Goal: Task Accomplishment & Management: Complete application form

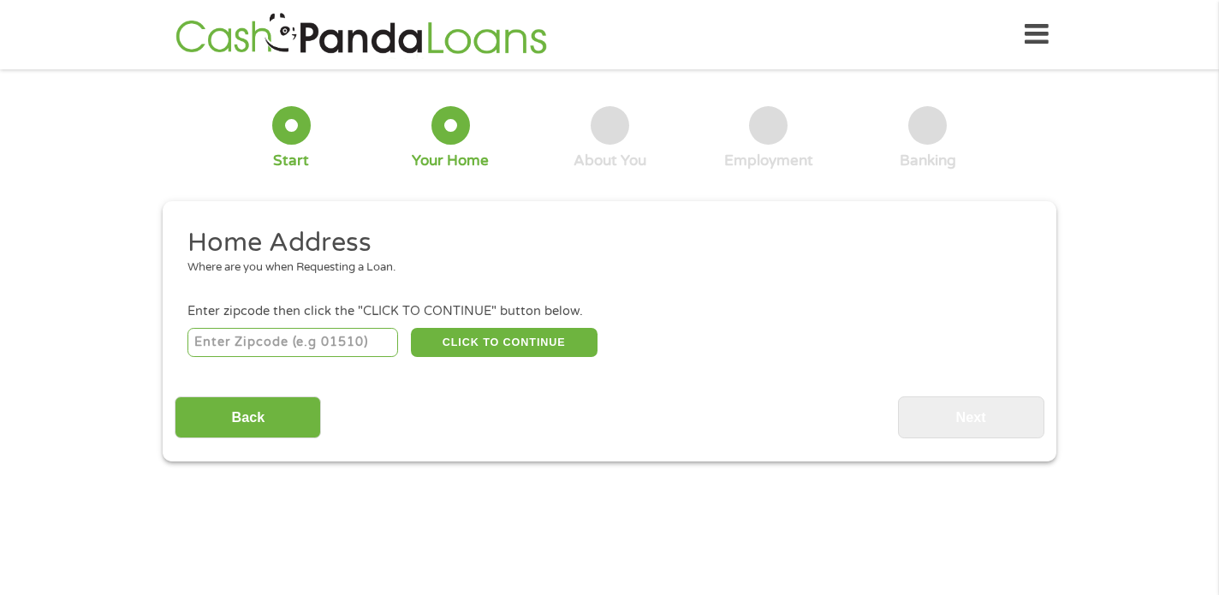
click at [293, 348] on input "number" at bounding box center [292, 342] width 211 height 29
type input "1"
type input "6"
type input "83277"
click at [554, 347] on button "CLICK TO CONTINUE" at bounding box center [504, 342] width 187 height 29
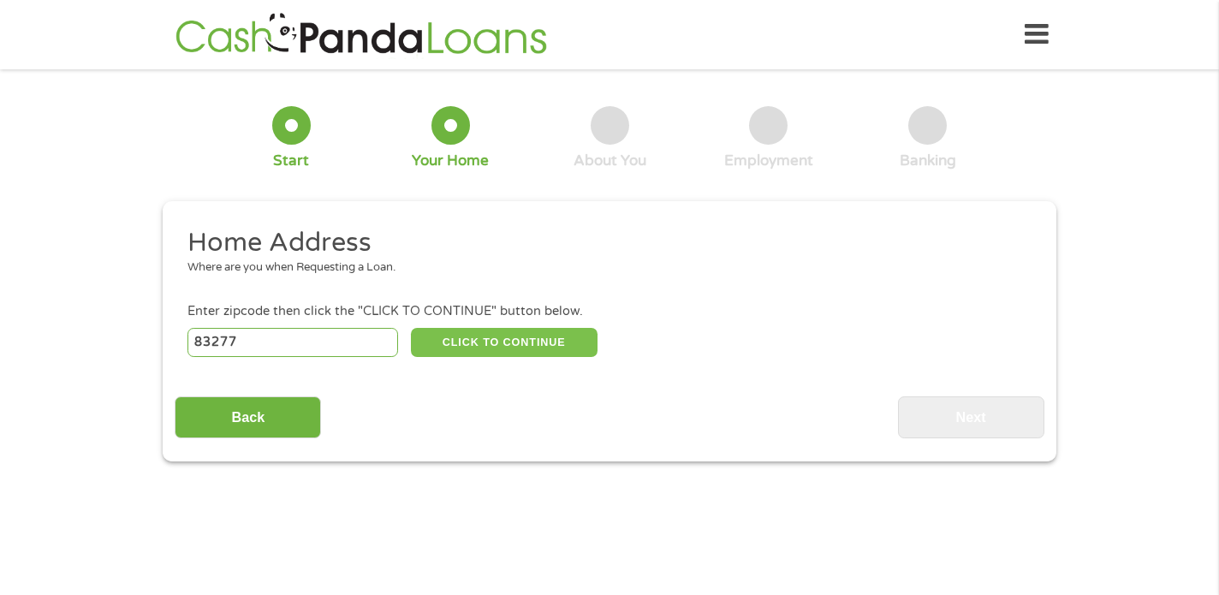
type input "83277"
type input "[GEOGRAPHIC_DATA]"
select select "[US_STATE]"
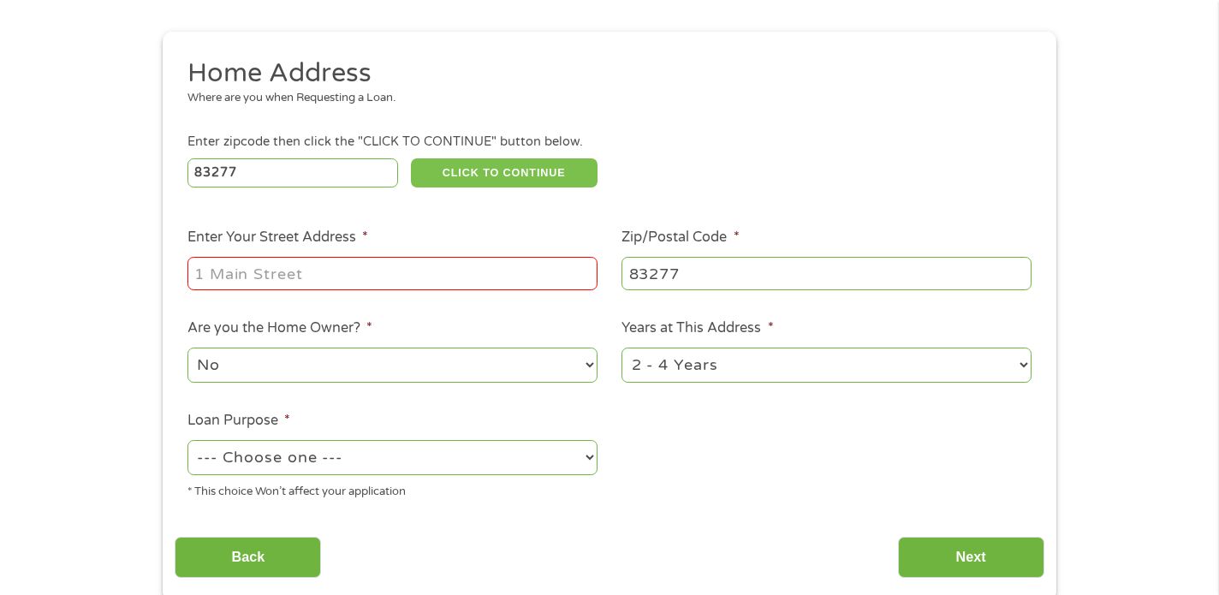
scroll to position [171, 0]
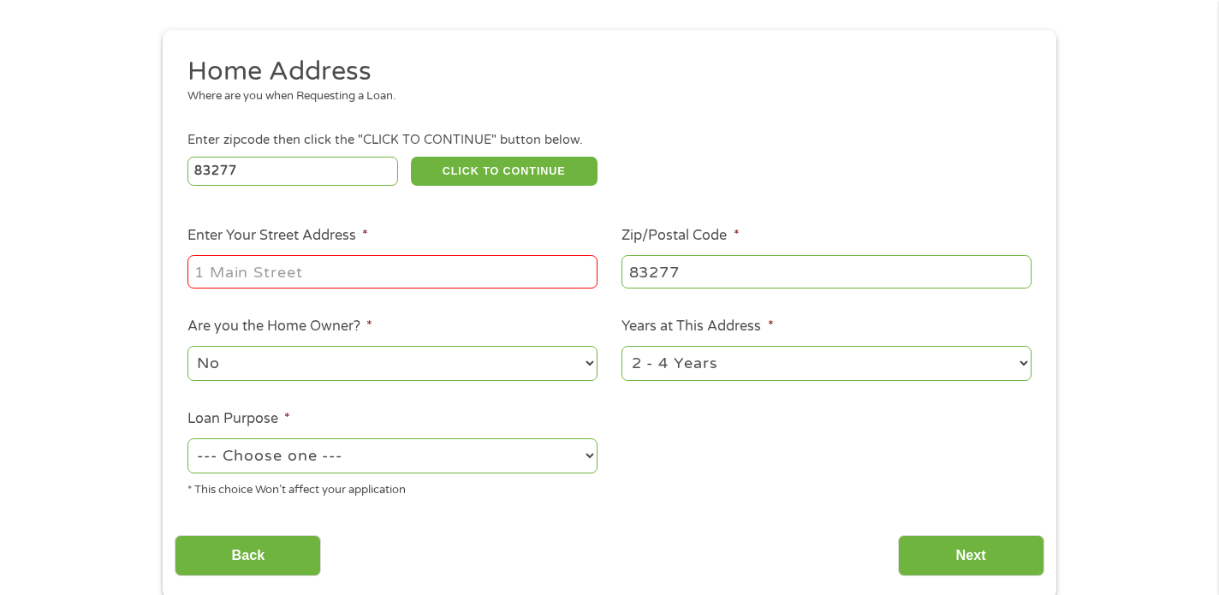
click at [385, 269] on input "Enter Your Street Address *" at bounding box center [392, 271] width 410 height 33
type input "[STREET_ADDRESS]"
select select "24months"
select select "paybills"
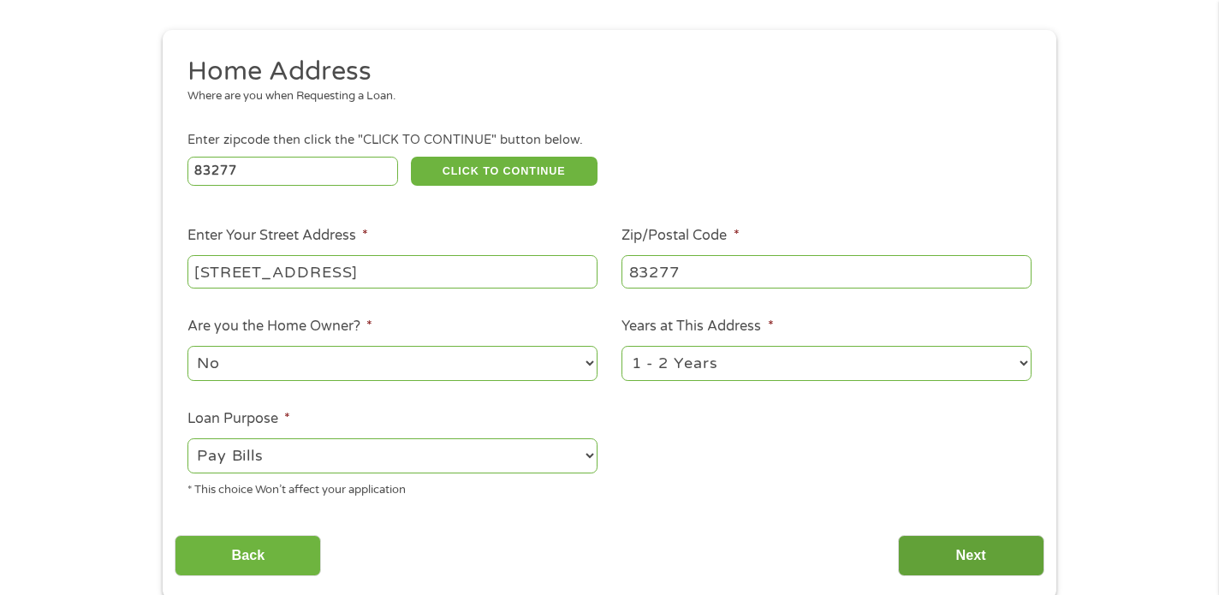
click at [967, 544] on input "Next" at bounding box center [971, 556] width 146 height 42
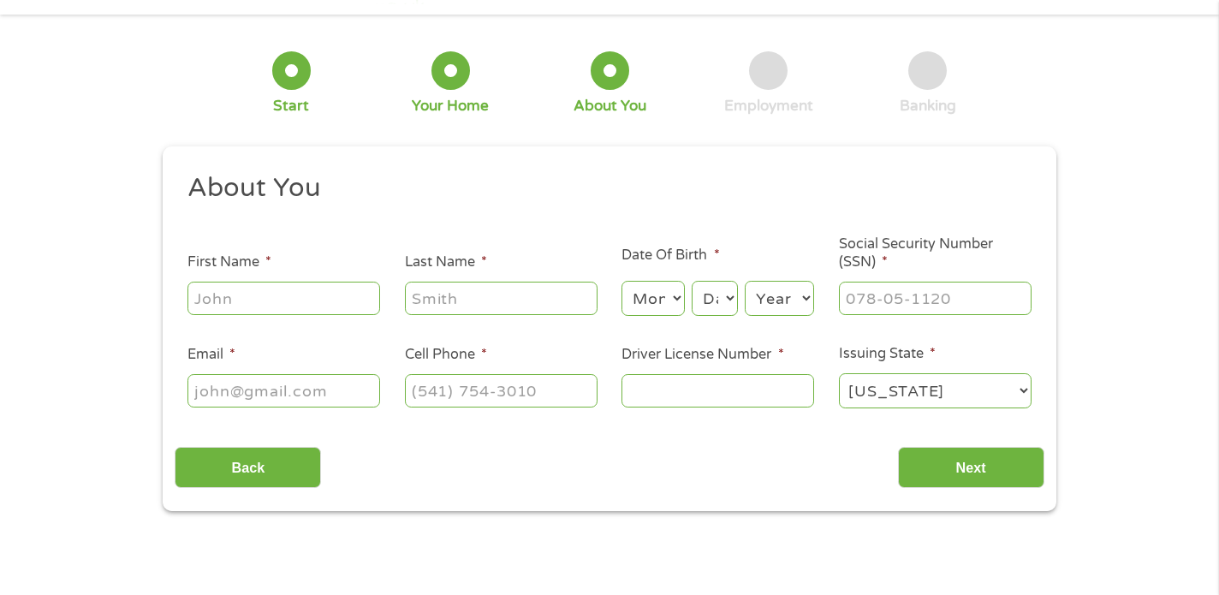
scroll to position [86, 0]
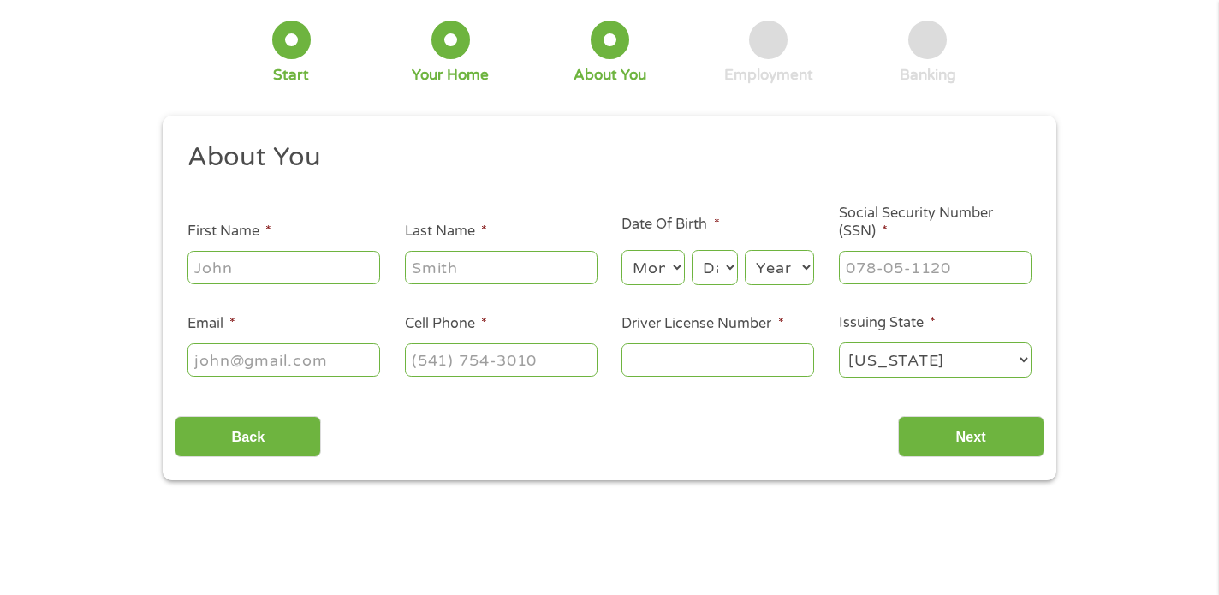
click at [281, 269] on input "First Name *" at bounding box center [283, 267] width 193 height 33
type input "[PERSON_NAME]"
type input "[EMAIL_ADDRESS][DOMAIN_NAME]"
type input "2178360268"
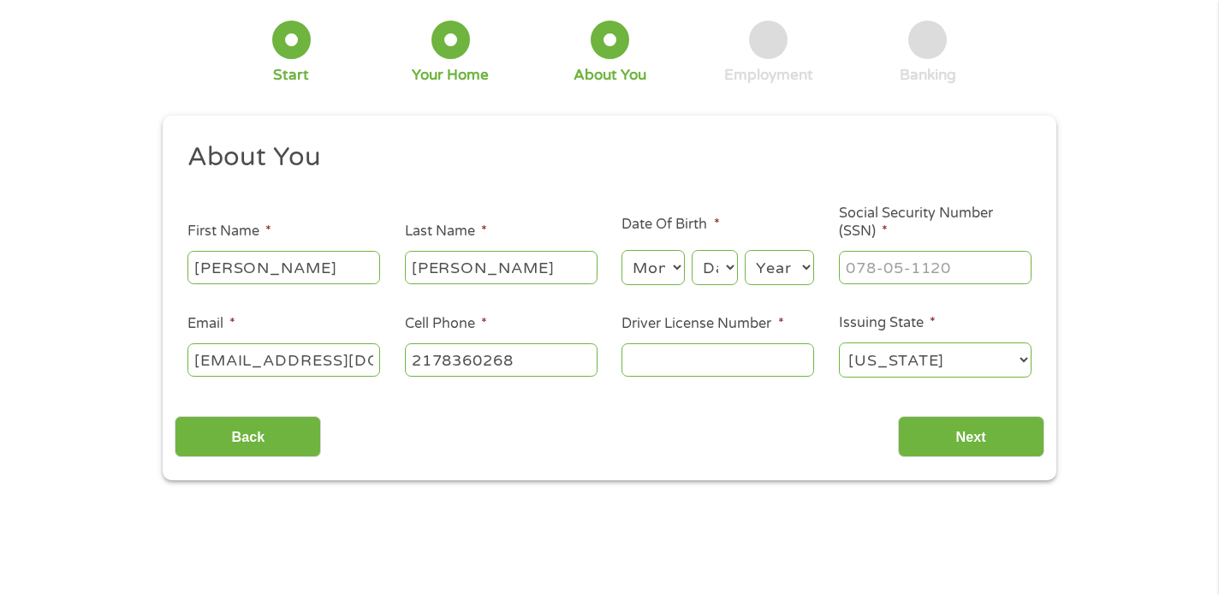
select select "[US_STATE]"
type input "[PHONE_NUMBER]"
click at [685, 367] on input "Driver License Number *" at bounding box center [718, 359] width 193 height 33
type input "H45255785835"
click at [657, 266] on select "Month 1 2 3 4 5 6 7 8 9 10 11 12" at bounding box center [653, 267] width 62 height 35
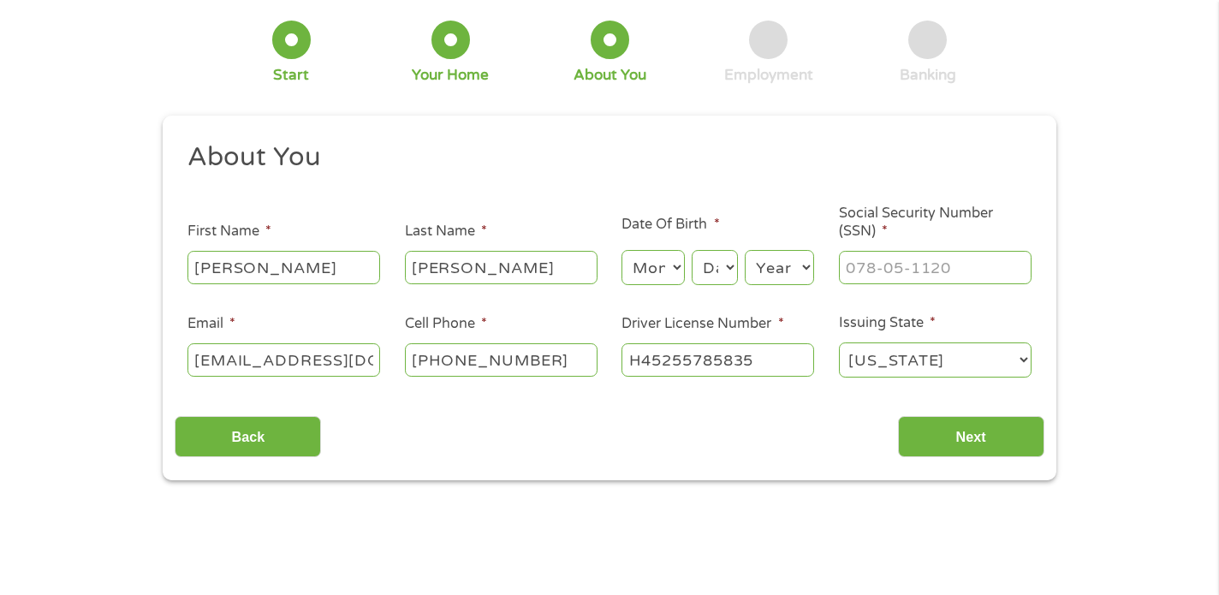
select select "8"
click at [622, 250] on select "Month 1 2 3 4 5 6 7 8 9 10 11 12" at bounding box center [653, 267] width 62 height 35
select select "18"
select select "1985"
type input "341-80-0198"
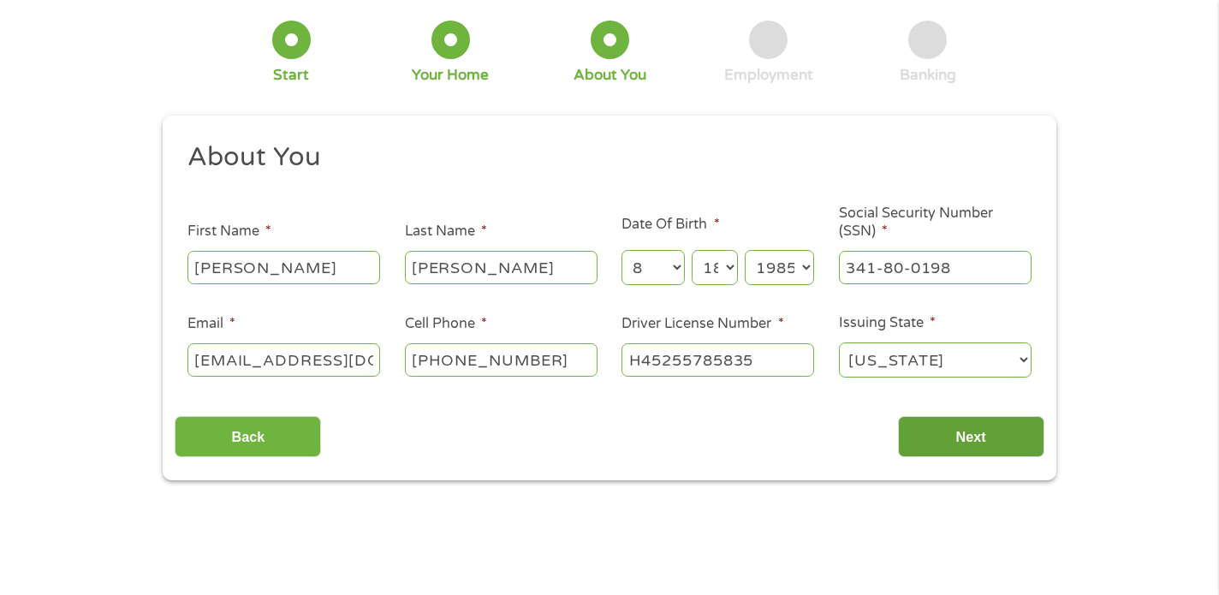
click at [977, 434] on input "Next" at bounding box center [971, 437] width 146 height 42
click at [959, 439] on input "Next" at bounding box center [971, 437] width 146 height 42
click at [527, 282] on input "[PERSON_NAME]" at bounding box center [501, 267] width 193 height 33
type input "Ollech"
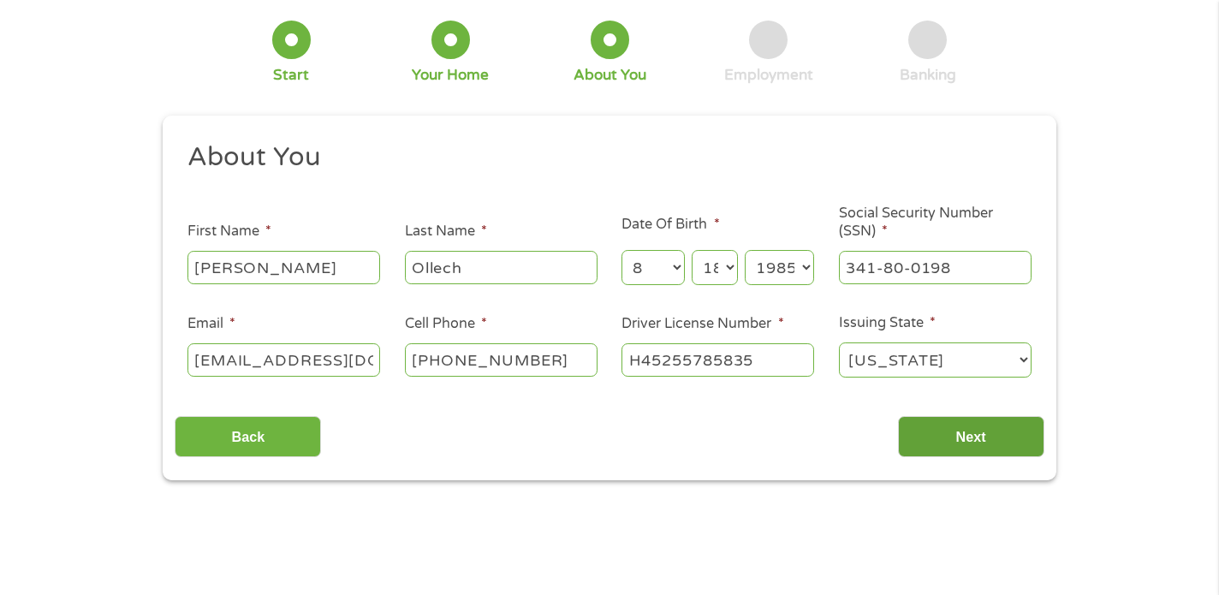
click at [964, 443] on input "Next" at bounding box center [971, 437] width 146 height 42
click at [918, 351] on select "[US_STATE] [US_STATE] [US_STATE] [US_STATE] [US_STATE] [US_STATE] [US_STATE] [U…" at bounding box center [935, 359] width 193 height 35
click at [839, 342] on select "[US_STATE] [US_STATE] [US_STATE] [US_STATE] [US_STATE] [US_STATE] [US_STATE] [U…" at bounding box center [935, 359] width 193 height 35
click at [911, 343] on select "[US_STATE] [US_STATE] [US_STATE] [US_STATE] [US_STATE] [US_STATE] [US_STATE] [U…" at bounding box center [935, 359] width 193 height 35
select select "[US_STATE]"
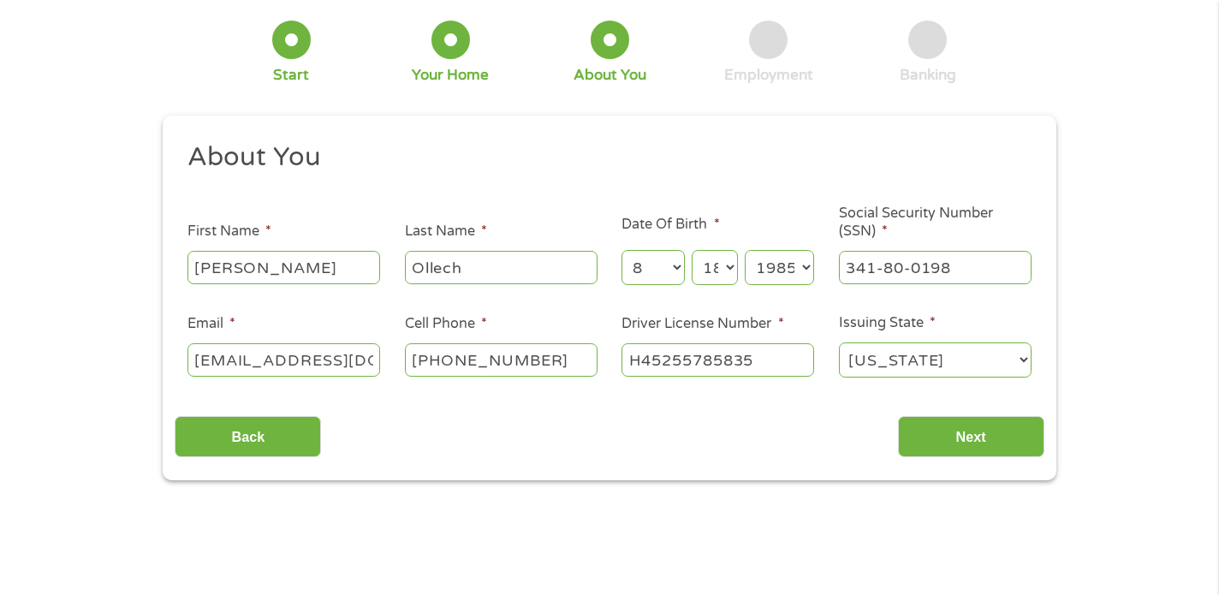
click at [839, 342] on select "[US_STATE] [US_STATE] [US_STATE] [US_STATE] [US_STATE] [US_STATE] [US_STATE] [U…" at bounding box center [935, 359] width 193 height 35
click at [334, 275] on input "[PERSON_NAME]" at bounding box center [283, 267] width 193 height 33
type input "[PERSON_NAME]"
type input "[EMAIL_ADDRESS][DOMAIN_NAME]"
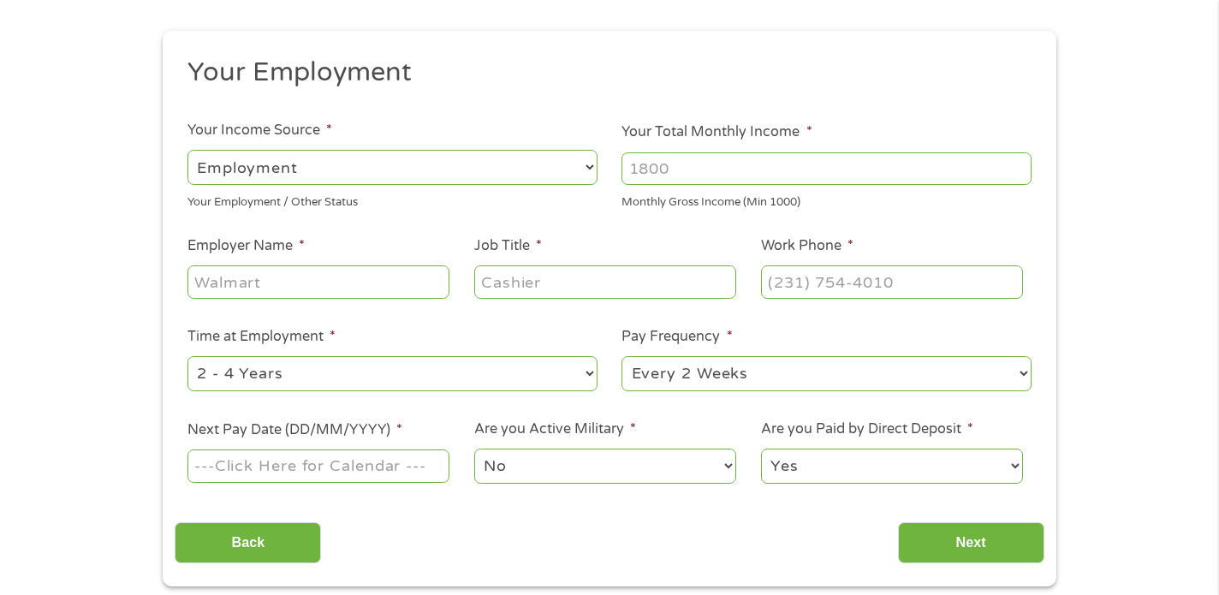
scroll to position [171, 0]
click at [972, 544] on input "Next" at bounding box center [971, 542] width 146 height 42
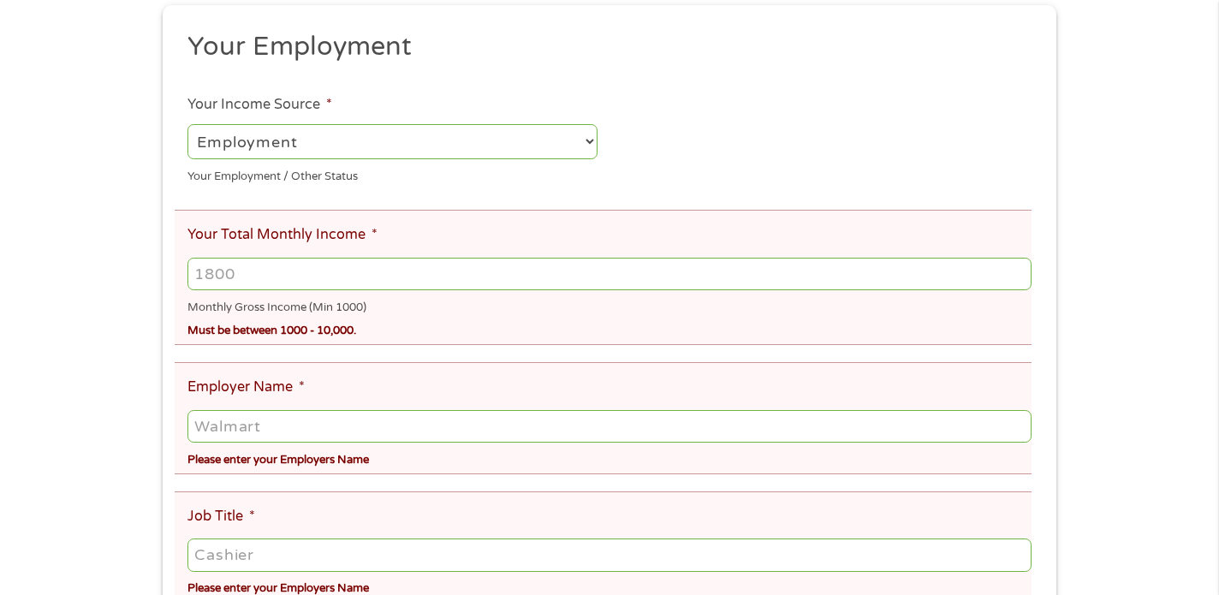
scroll to position [342, 0]
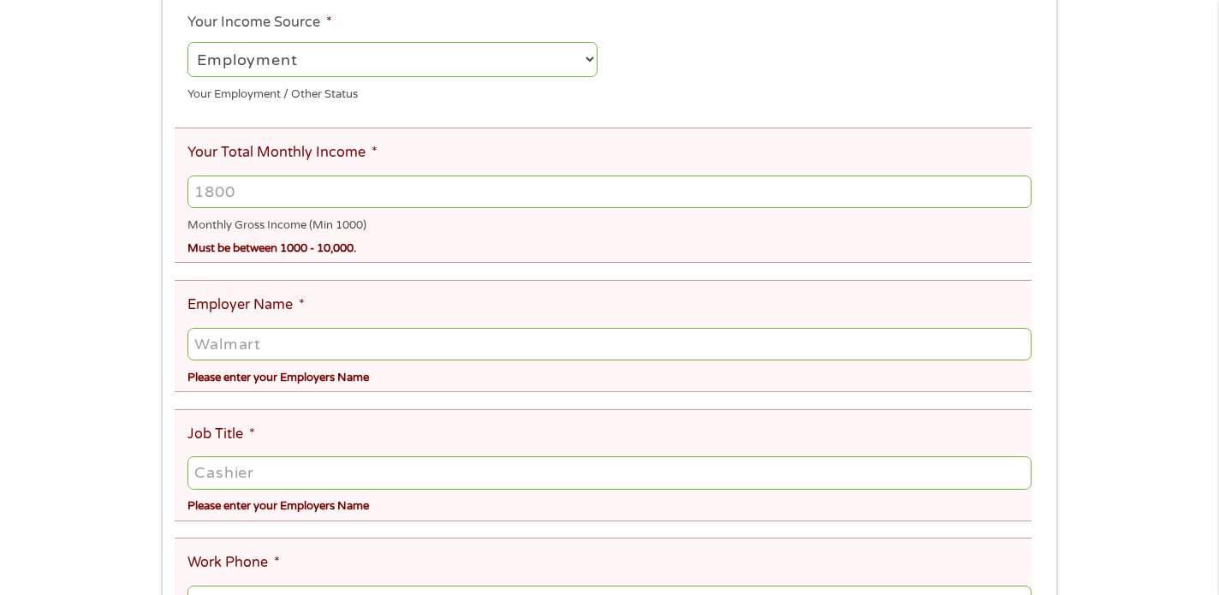
click at [351, 188] on input "Your Total Monthly Income *" at bounding box center [609, 191] width 844 height 33
type input "1"
type input "3680"
type input "RMC"
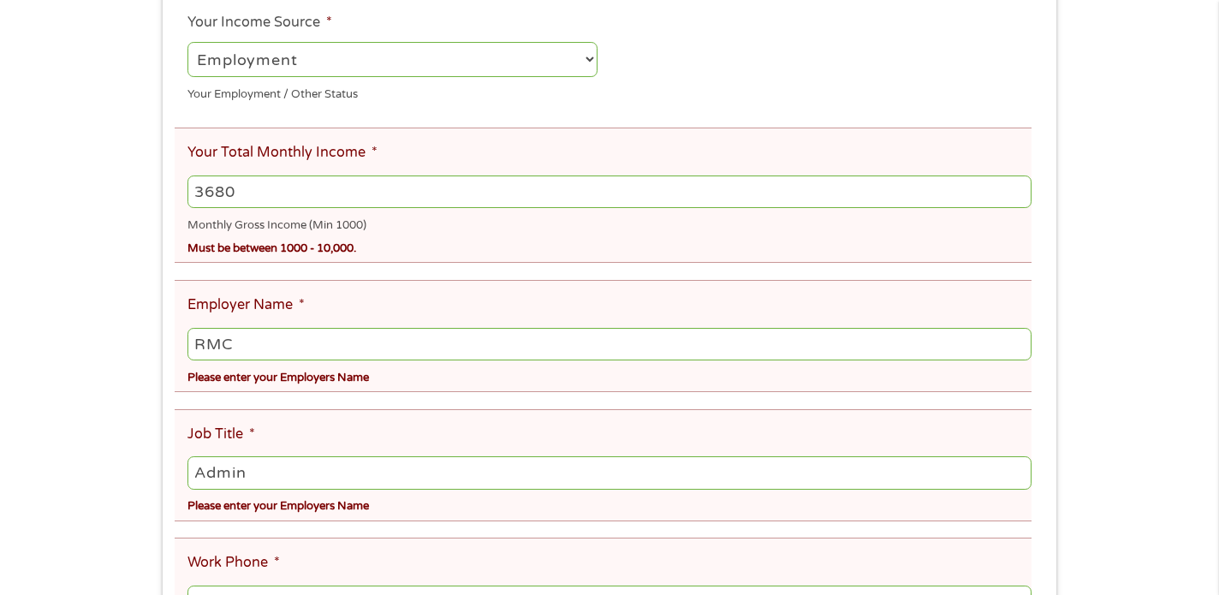
type input "Admin"
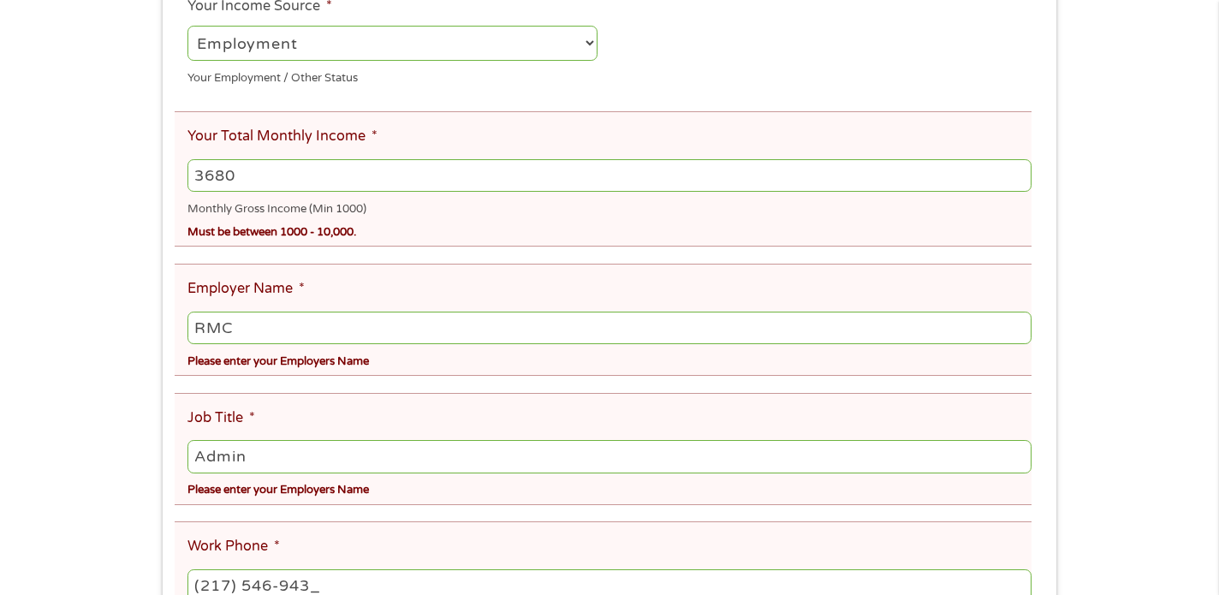
type input "[PHONE_NUMBER]"
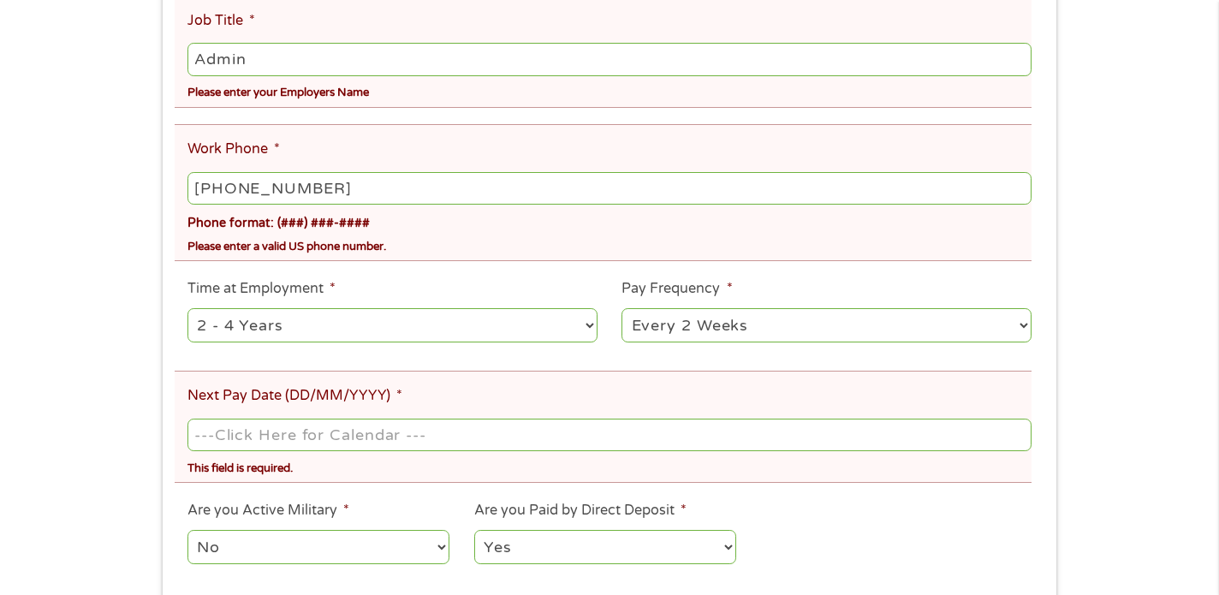
scroll to position [784, 0]
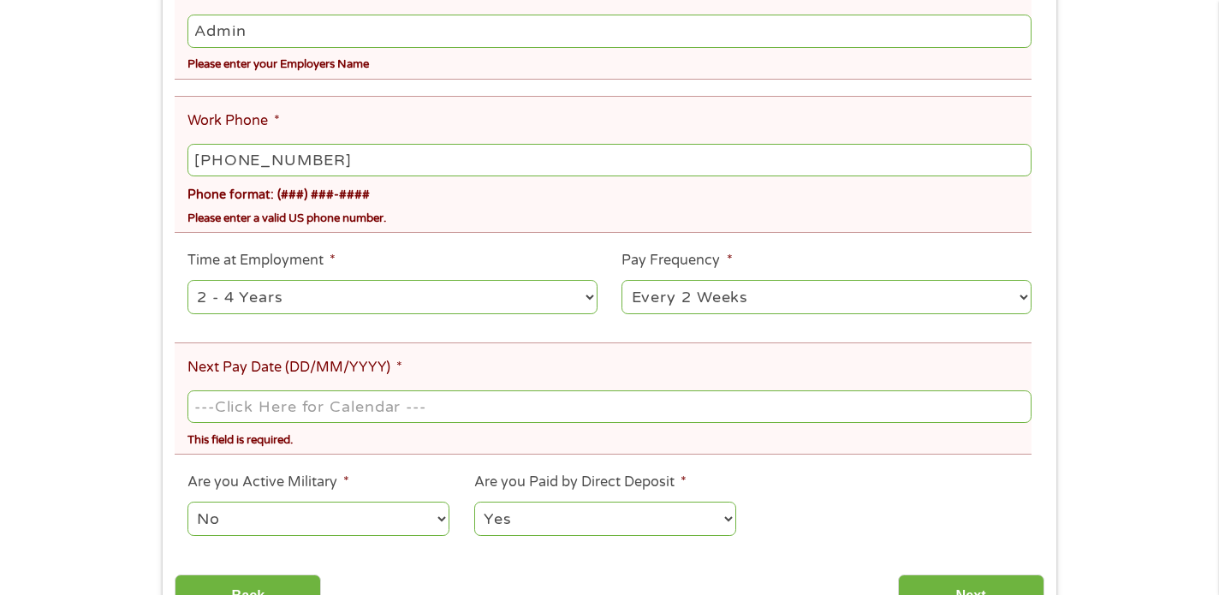
click at [362, 298] on select "--- Choose one --- 1 Year or less 1 - 2 Years 2 - 4 Years Over 4 Years" at bounding box center [392, 297] width 410 height 35
select select "60months"
click at [187, 280] on select "--- Choose one --- 1 Year or less 1 - 2 Years 2 - 4 Years Over 4 Years" at bounding box center [392, 297] width 410 height 35
click at [804, 295] on select "--- Choose one --- Every 2 Weeks Every Week Monthly Semi-Monthly" at bounding box center [827, 297] width 410 height 35
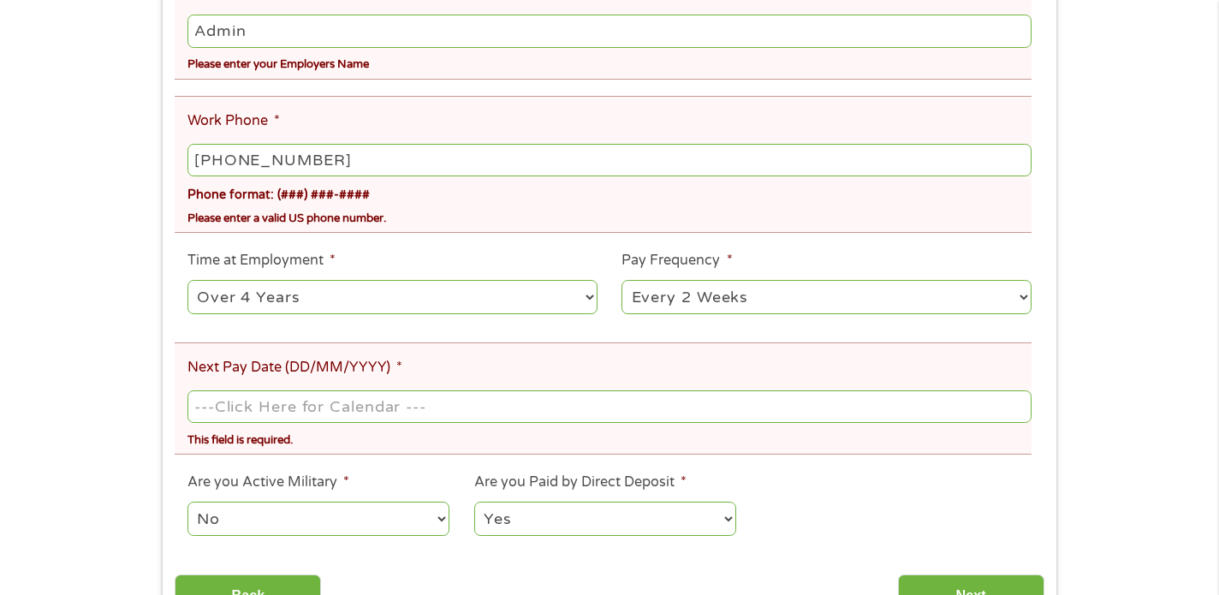
click at [334, 412] on input "Next Pay Date (DD/MM/YYYY) *" at bounding box center [609, 406] width 844 height 33
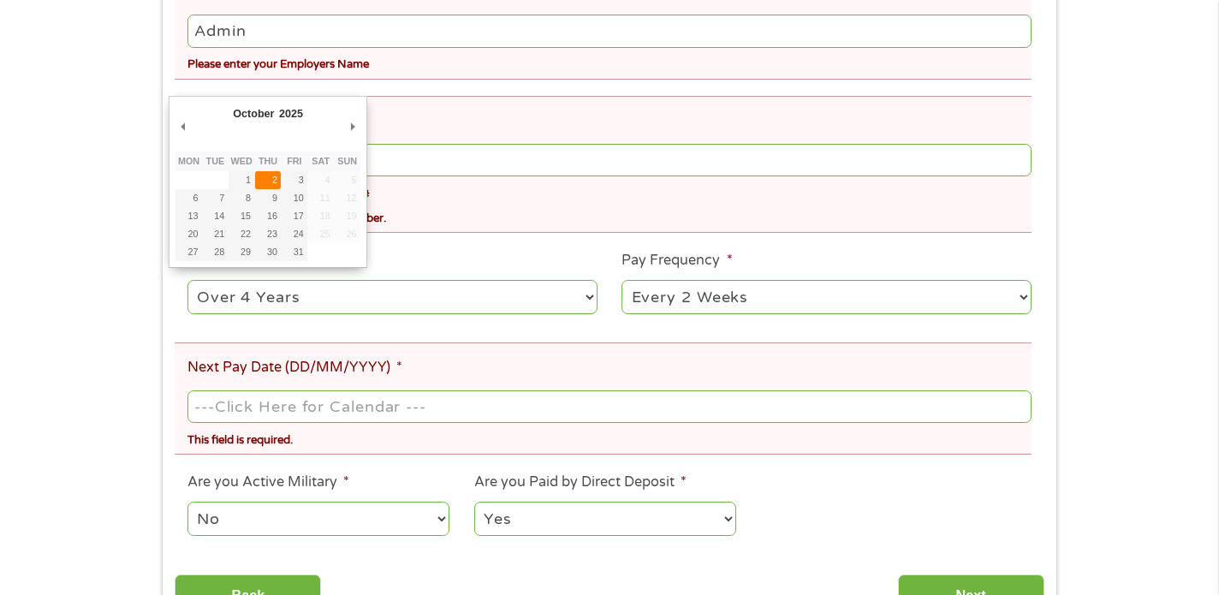
type input "[DATE]"
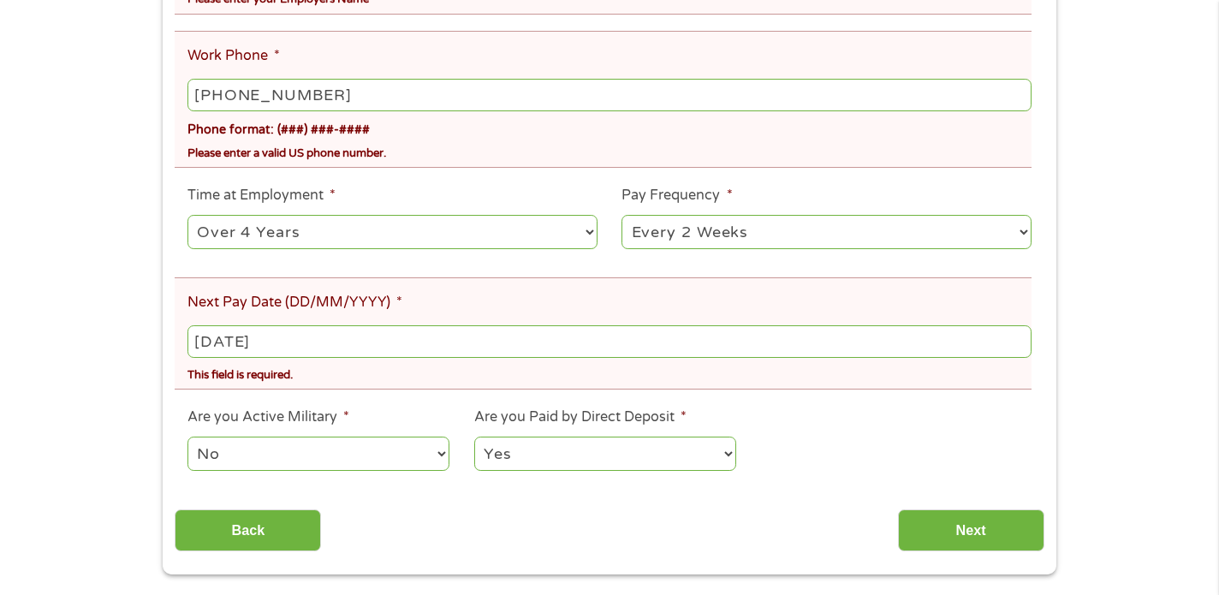
scroll to position [955, 0]
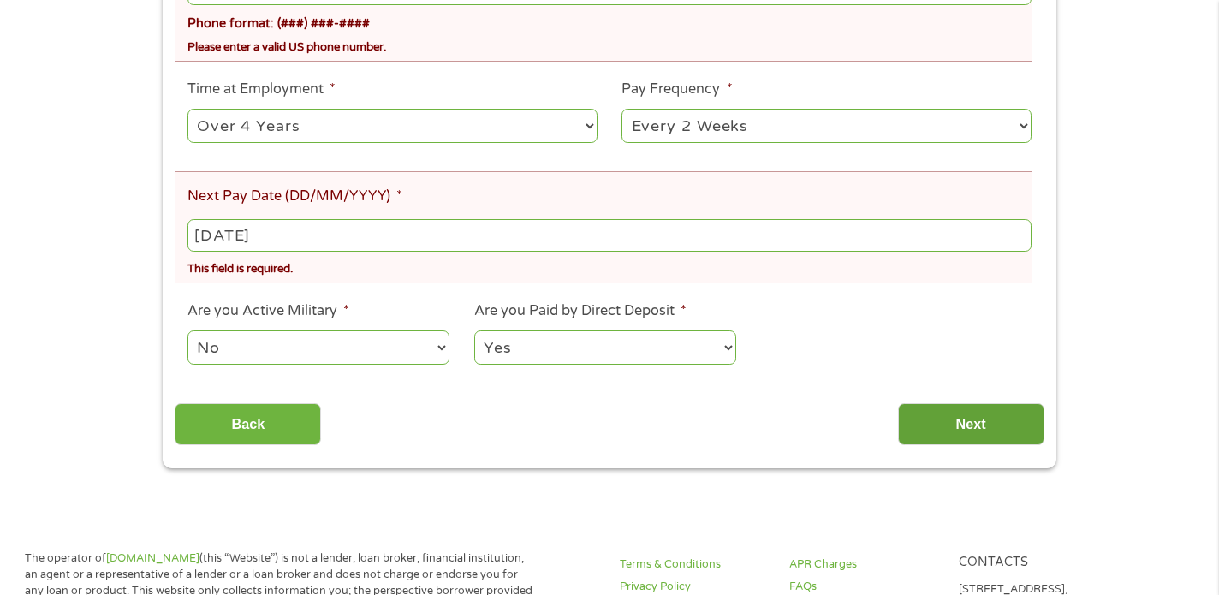
click at [1005, 424] on input "Next" at bounding box center [971, 424] width 146 height 42
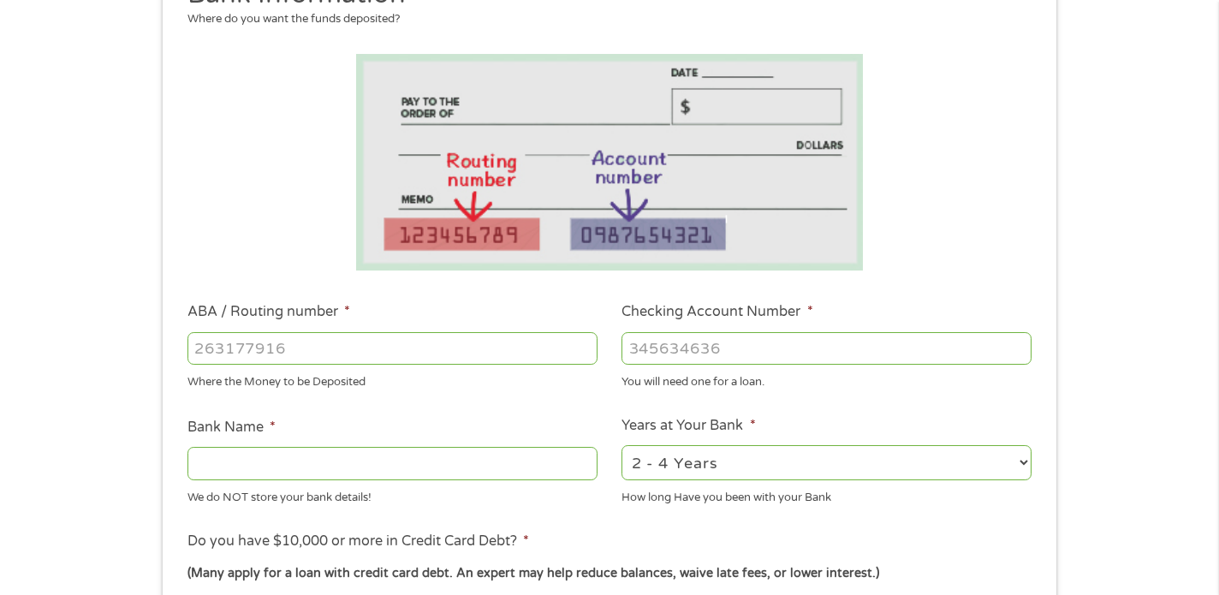
scroll to position [257, 0]
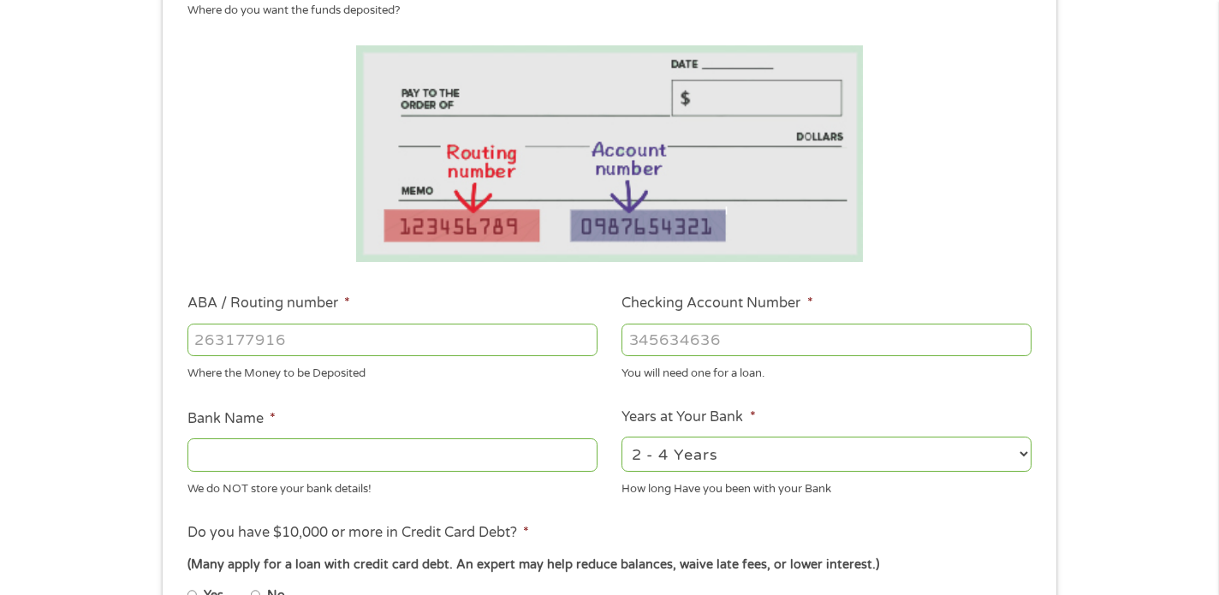
click at [360, 342] on input "ABA / Routing number *" at bounding box center [392, 340] width 410 height 33
type input "031176110"
type input "CAPITAL ONE NA"
type input "36350590018"
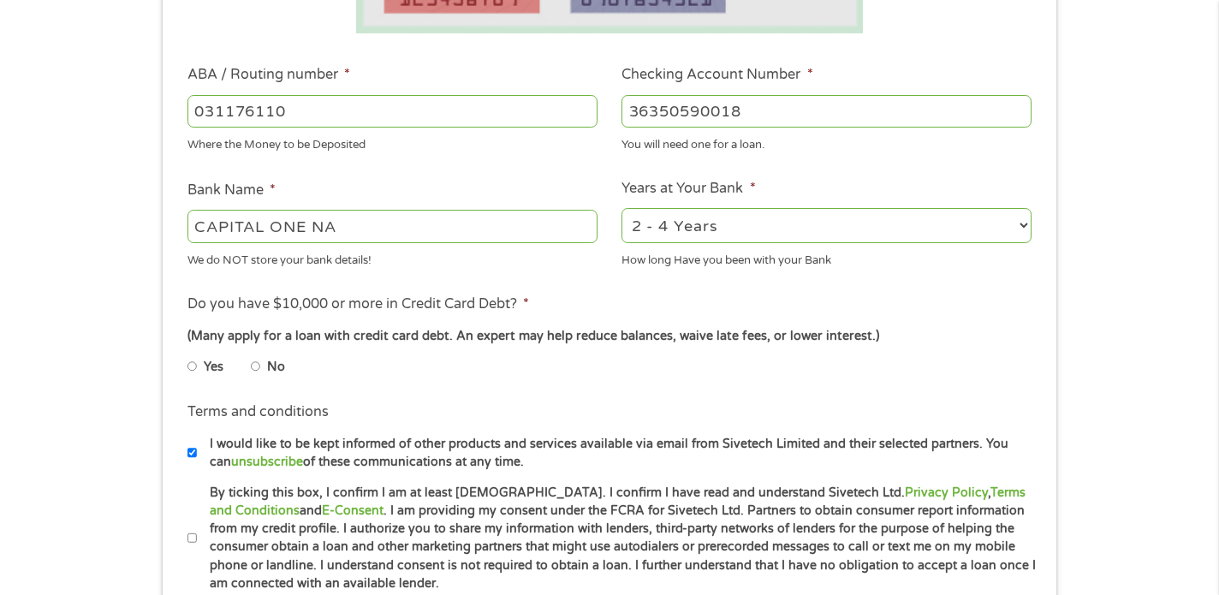
scroll to position [514, 0]
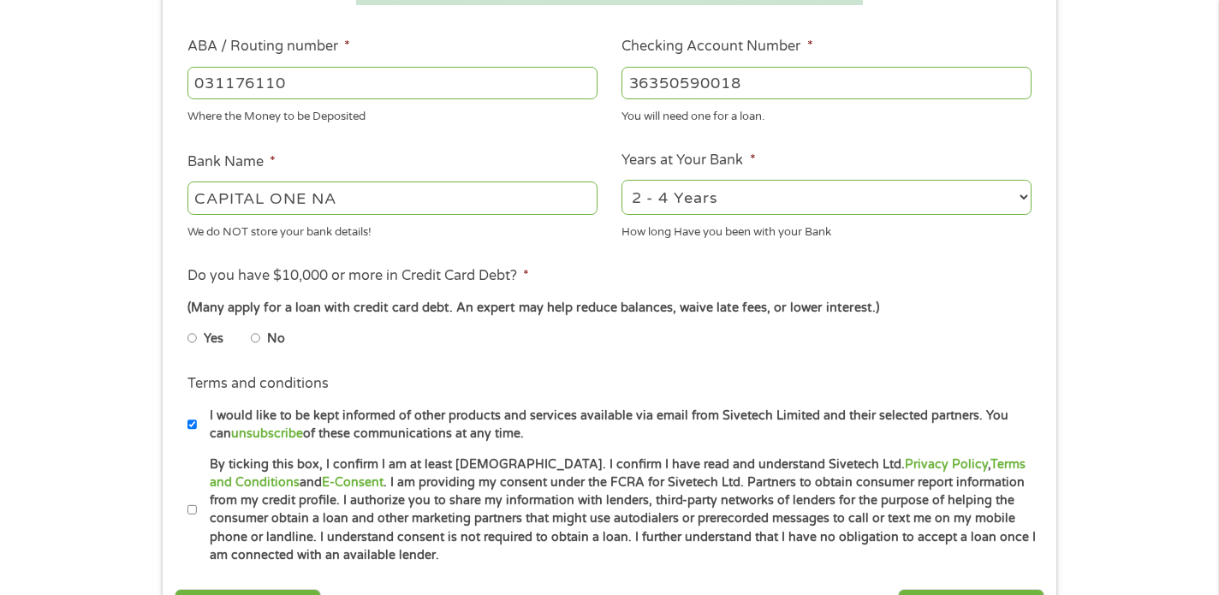
click at [256, 337] on input "No" at bounding box center [256, 337] width 10 height 27
radio input "true"
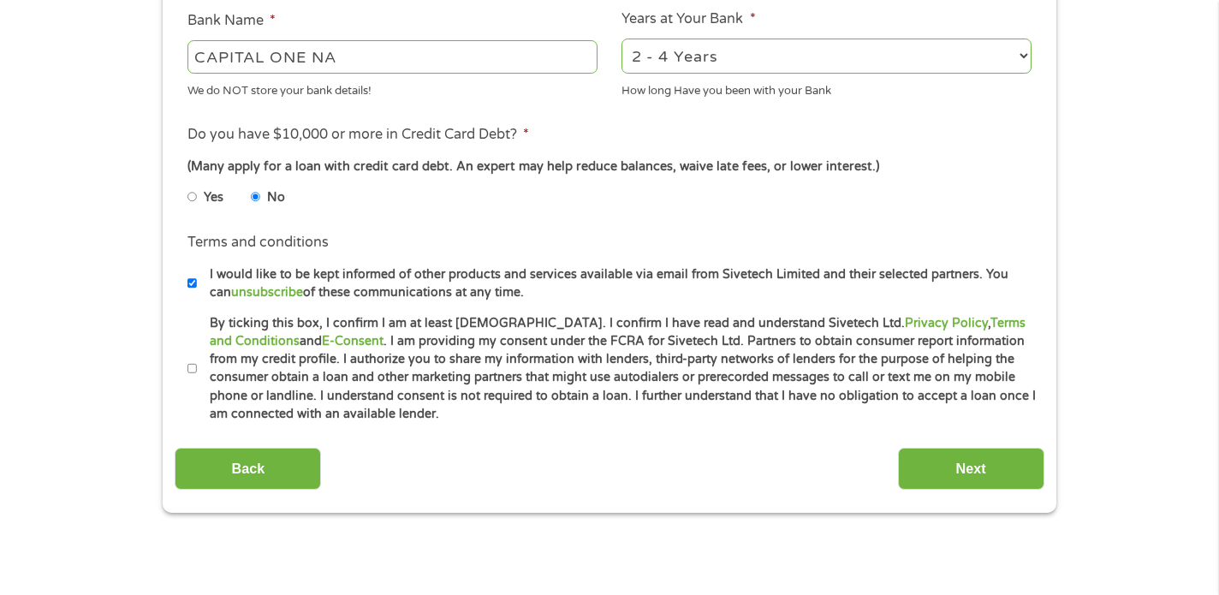
scroll to position [685, 0]
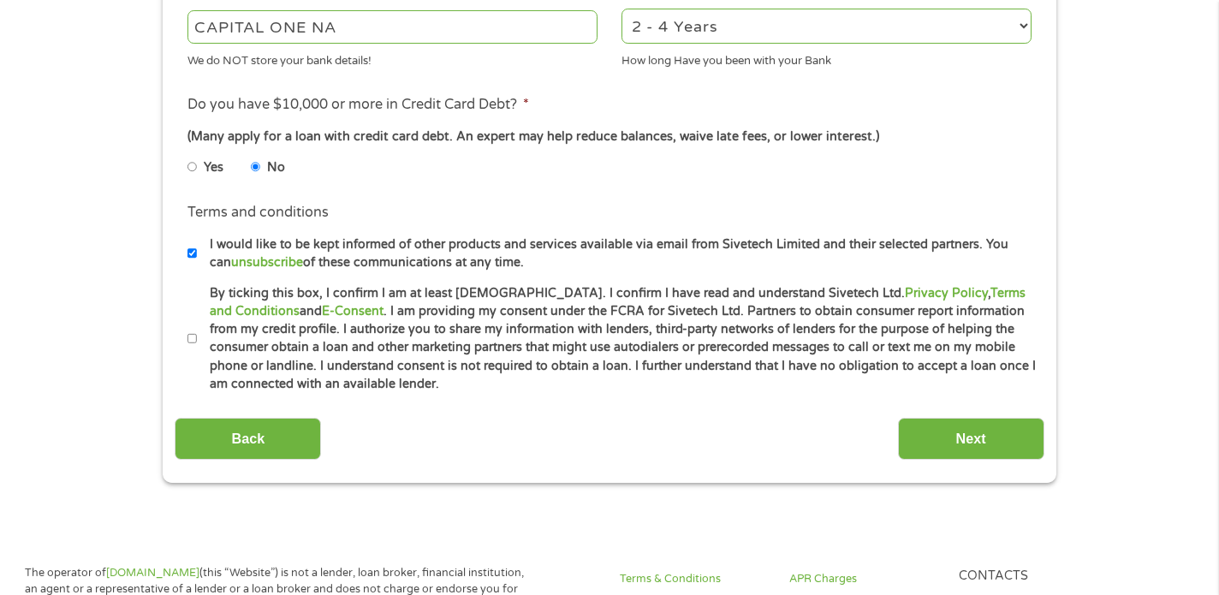
click at [193, 253] on input "I would like to be kept informed of other products and services available via e…" at bounding box center [192, 253] width 10 height 27
checkbox input "false"
click at [189, 338] on input "By ticking this box, I confirm I am at least [DEMOGRAPHIC_DATA]. I confirm I ha…" at bounding box center [192, 338] width 10 height 27
checkbox input "true"
click at [989, 437] on input "Next" at bounding box center [971, 439] width 146 height 42
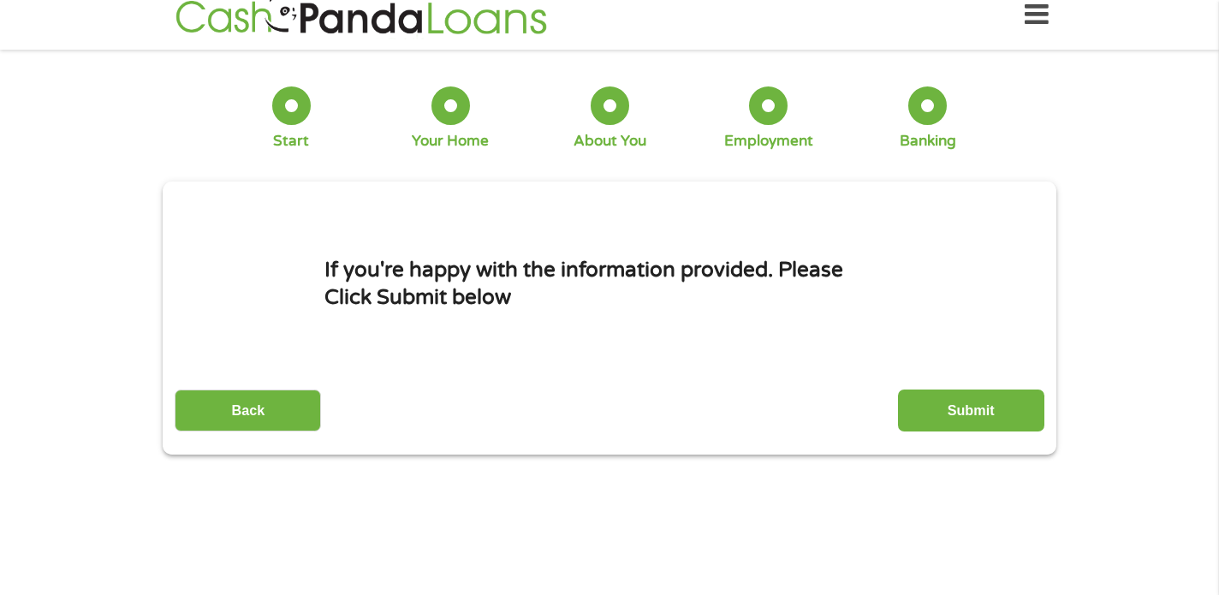
scroll to position [0, 0]
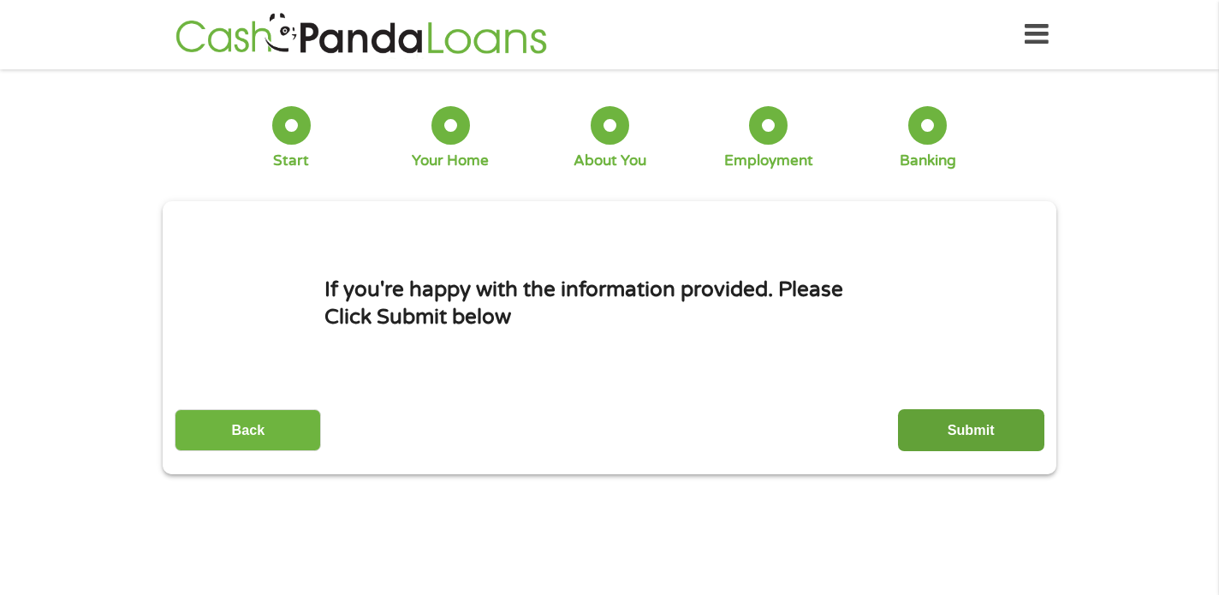
click at [988, 431] on input "Submit" at bounding box center [971, 430] width 146 height 42
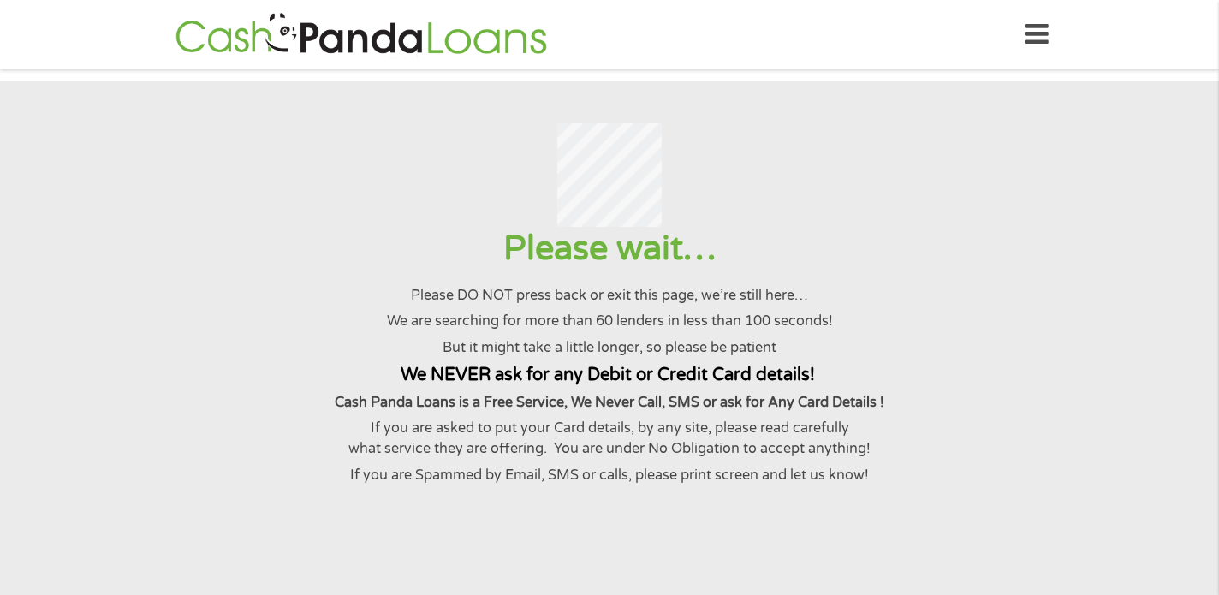
click at [77, 183] on div at bounding box center [609, 175] width 1177 height 104
click at [105, 306] on p "Please DO NOT press back or exit this page, we’re still here…" at bounding box center [609, 295] width 1177 height 21
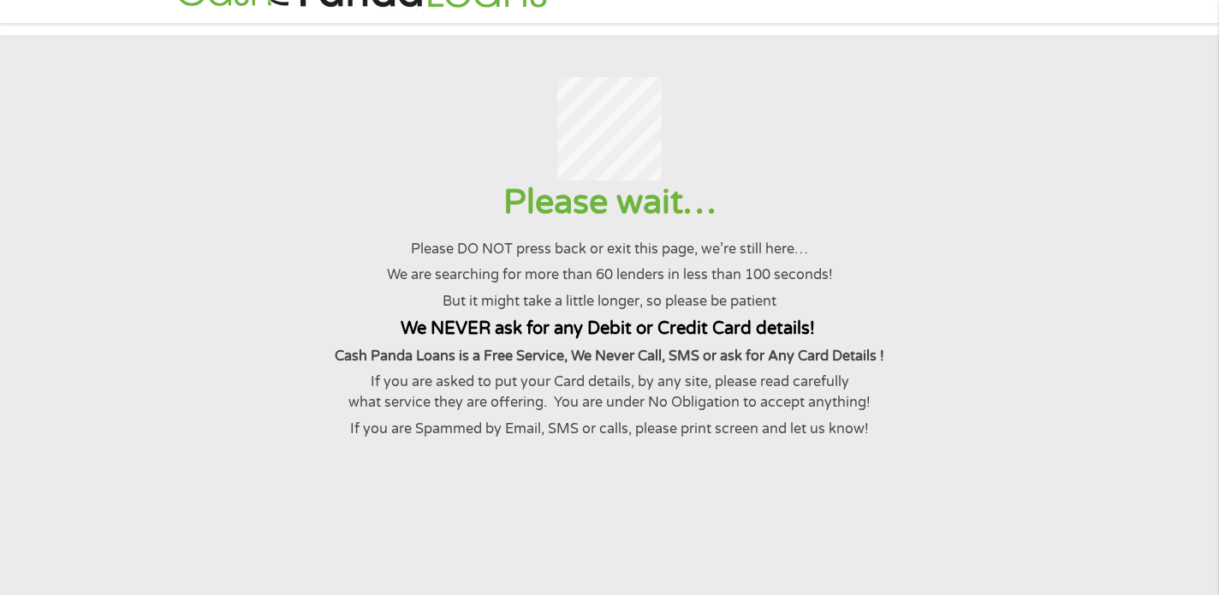
scroll to position [86, 0]
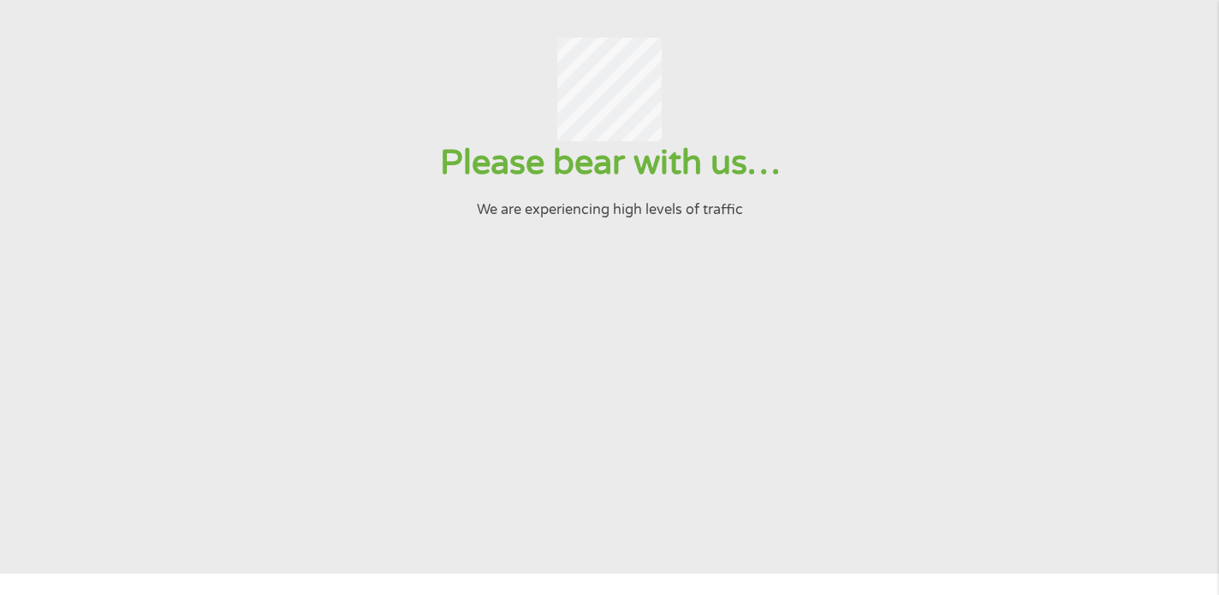
click at [211, 220] on p "We are experiencing high levels of traffic" at bounding box center [609, 209] width 1177 height 21
click at [91, 220] on p "We are experiencing high levels of traffic" at bounding box center [609, 209] width 1177 height 21
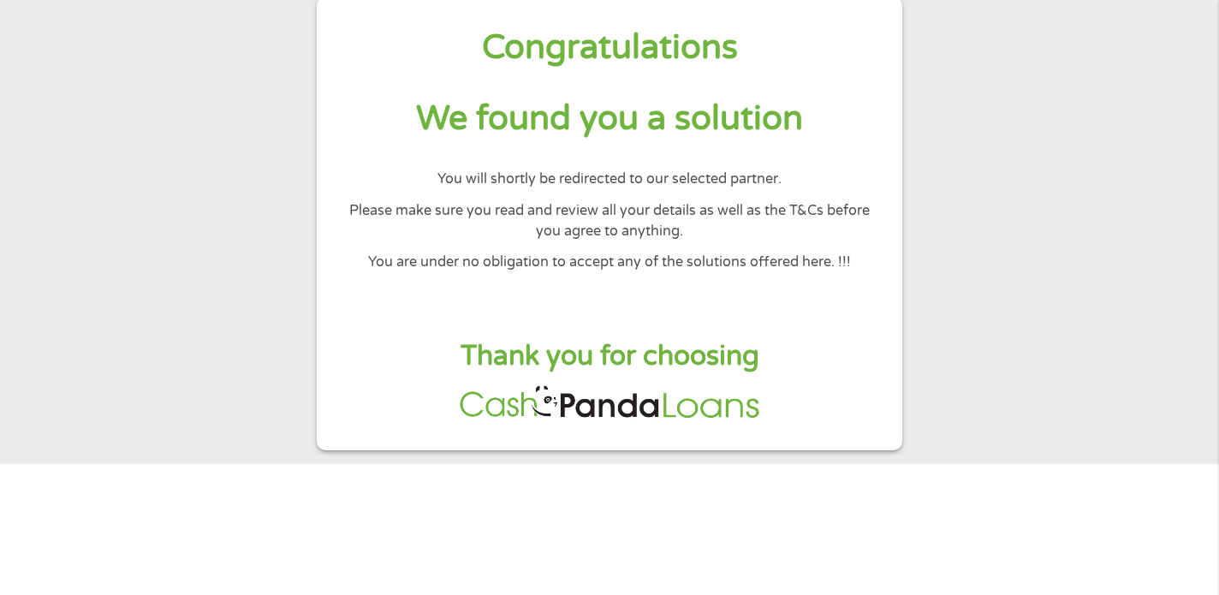
scroll to position [0, 0]
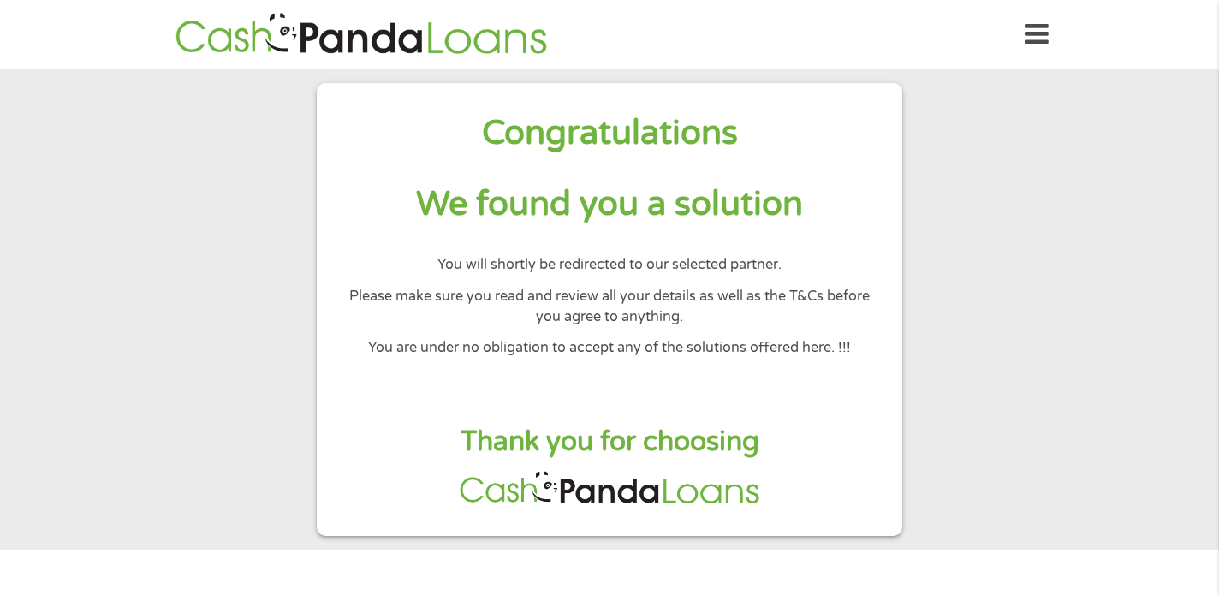
click at [104, 283] on section "Congratulations We found you a solution You will shortly be redirected to our s…" at bounding box center [609, 309] width 1219 height 480
